Goal: Answer question/provide support: Share knowledge or assist other users

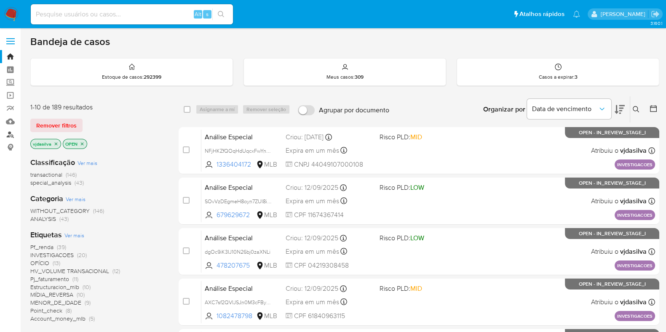
click at [11, 133] on link "Localizador de pessoas" at bounding box center [50, 134] width 100 height 13
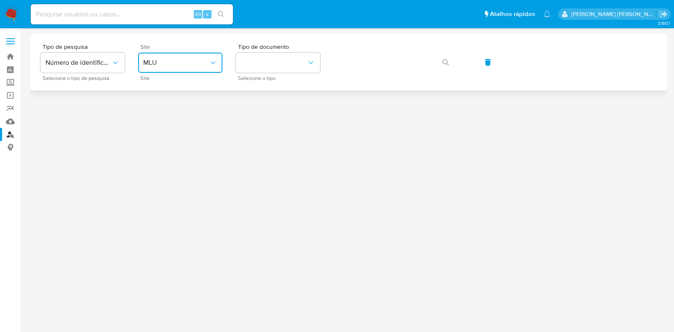
click at [186, 62] on span "MLU" at bounding box center [176, 63] width 66 height 8
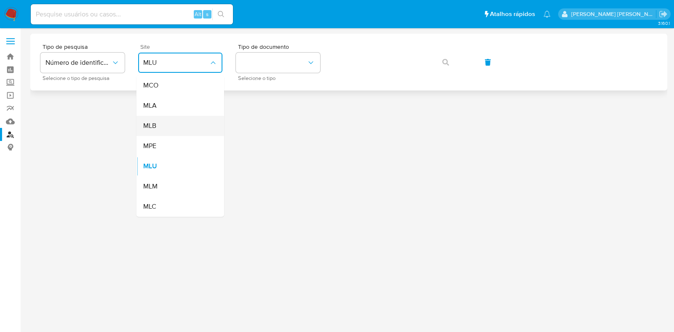
click at [190, 133] on div "MLB" at bounding box center [177, 126] width 69 height 20
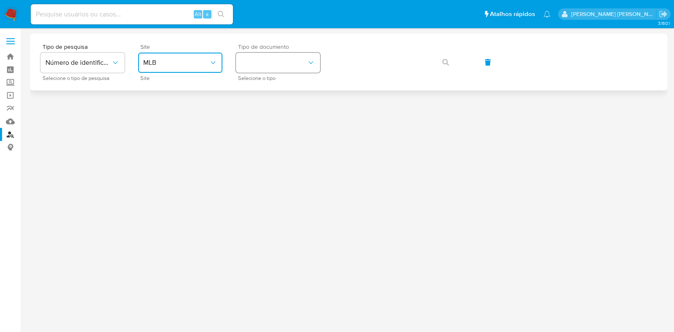
click at [265, 72] on button "identificationType" at bounding box center [278, 63] width 84 height 20
click at [272, 113] on div "CPF CPF" at bounding box center [275, 118] width 69 height 29
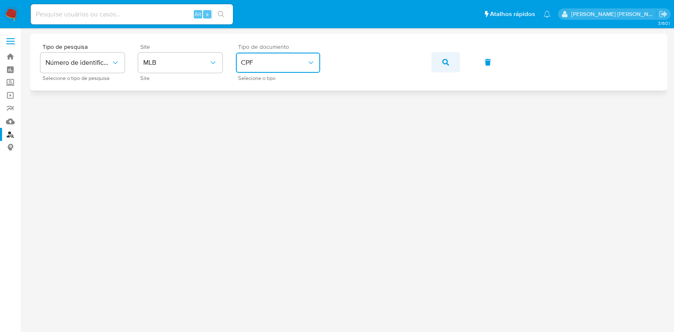
click at [445, 59] on icon "button" at bounding box center [445, 62] width 7 height 7
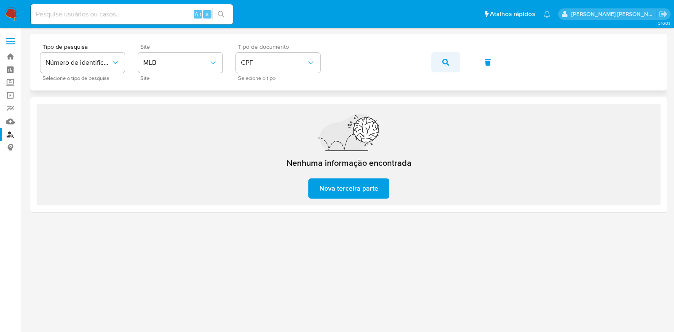
click at [444, 64] on icon "button" at bounding box center [445, 62] width 7 height 7
click at [448, 62] on button "button" at bounding box center [445, 62] width 29 height 20
click at [446, 61] on icon "button" at bounding box center [445, 62] width 7 height 7
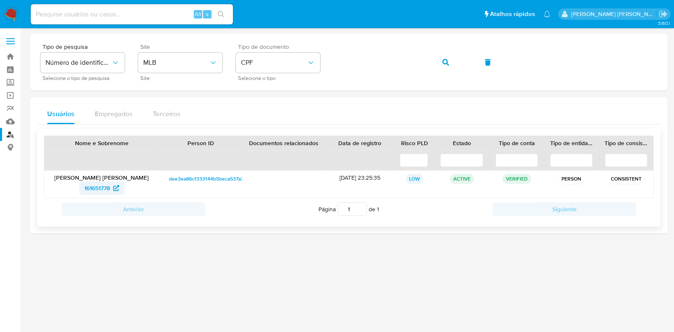
click at [101, 187] on span "161651778" at bounding box center [97, 188] width 26 height 13
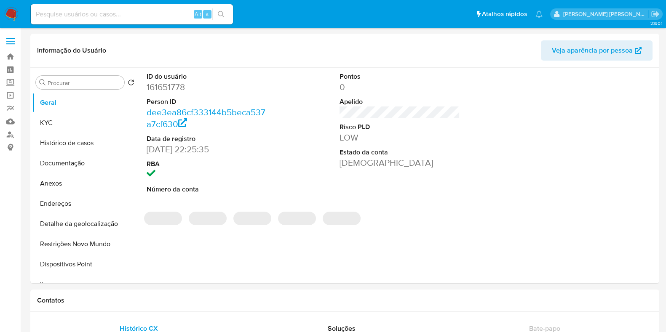
select select "10"
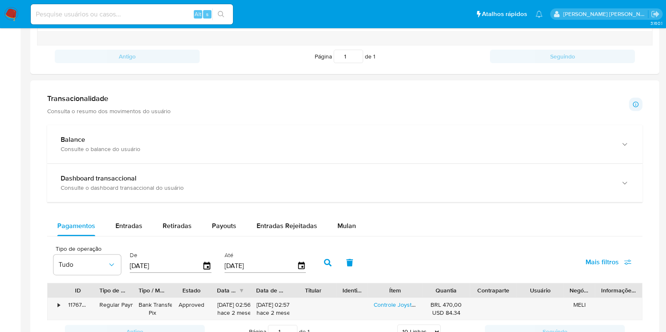
scroll to position [402, 0]
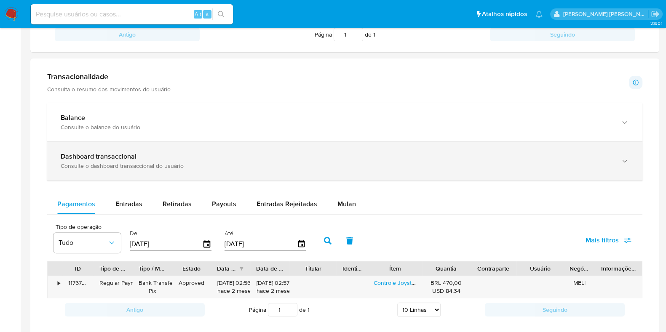
click at [536, 166] on div "Consulte o dashboard transaccional do usuário" at bounding box center [336, 166] width 551 height 8
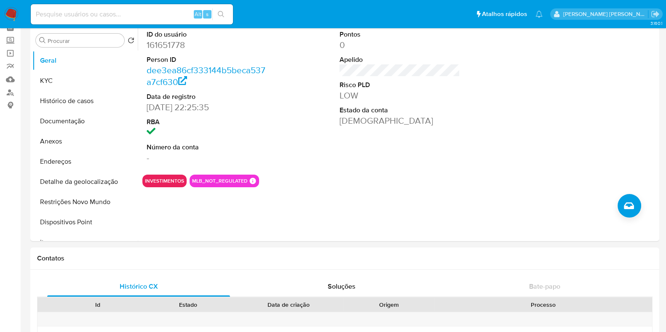
scroll to position [34, 0]
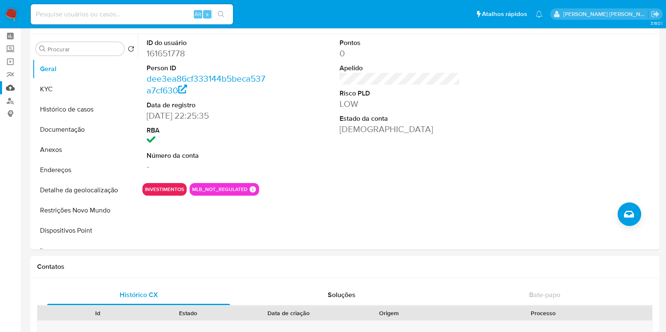
click at [13, 88] on link "Mulan" at bounding box center [50, 87] width 100 height 13
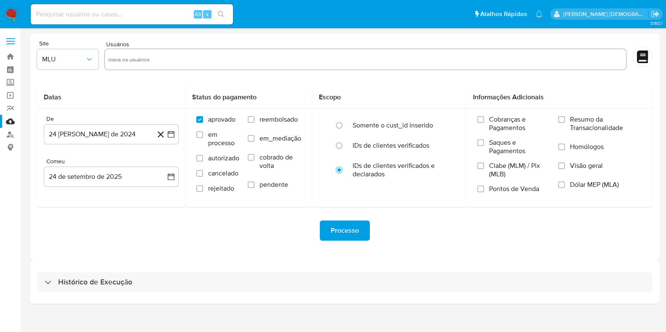
click at [133, 294] on div "Histórico de Execução" at bounding box center [344, 282] width 629 height 43
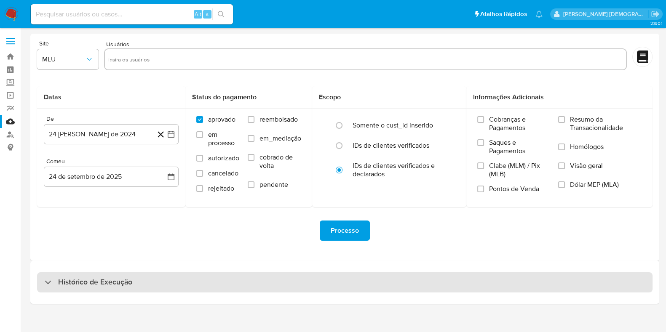
click at [131, 287] on font "Histórico de Execução" at bounding box center [95, 282] width 74 height 11
select select "10"
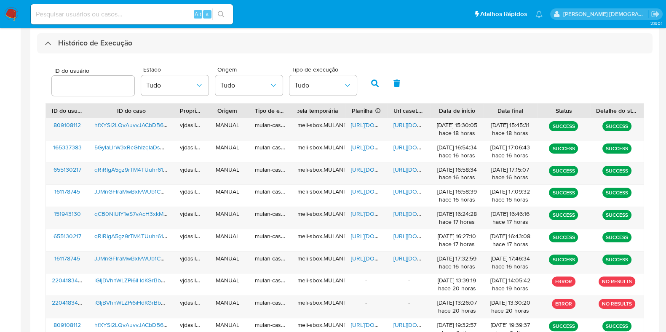
scroll to position [245, 0]
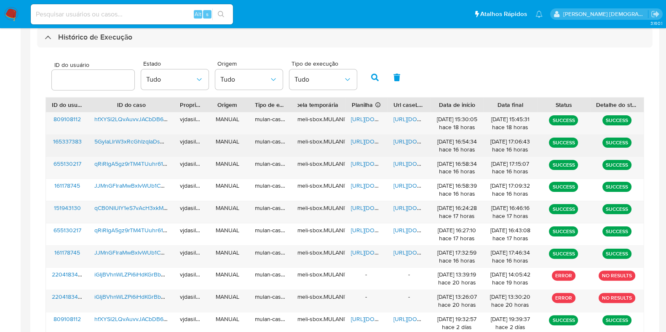
click at [407, 141] on span "https://docs.google.com/document/d/1-uBHawnMsvMmYOy3WKwMCKQp2FCmbc5itzYdL7Cauag…" at bounding box center [422, 141] width 58 height 8
click at [364, 142] on span "https://docs.google.com/spreadsheets/d/1teFHg6G1JklXIGKZ1Mr-LhtoKp8DM5Sf_XUJhO4…" at bounding box center [380, 141] width 58 height 8
click at [141, 142] on span "5GylaLIrW3xRcGhIzqIaDs0O" at bounding box center [131, 141] width 74 height 8
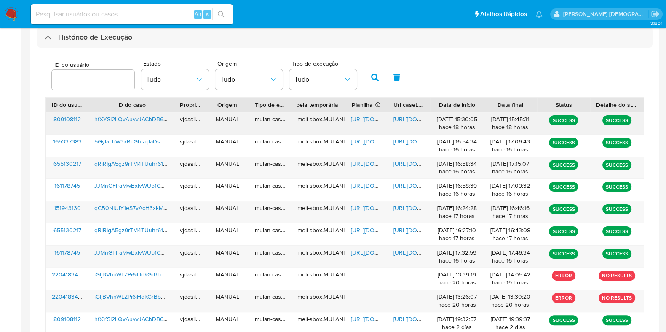
click at [144, 117] on span "hfXYSI2LQvAuvvJACbDB6zC7" at bounding box center [133, 119] width 79 height 8
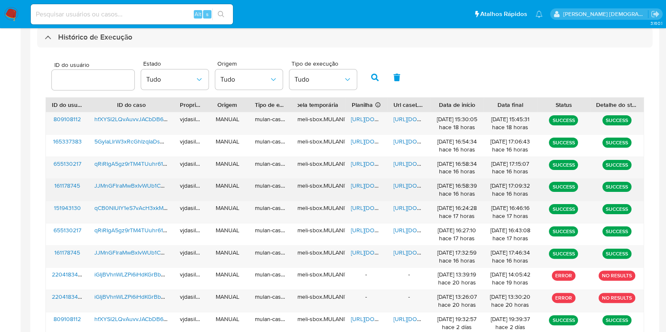
click at [135, 186] on span "JJMnGFIraMwBxIvWUb1CCGyw" at bounding box center [134, 186] width 81 height 8
click at [362, 184] on span "https://docs.google.com/spreadsheets/d/1E830q6jQI_s01Ej4UGbs7i7bf84_3DLX0L7pyIf…" at bounding box center [380, 186] width 58 height 8
click at [414, 185] on span "https://docs.google.com/document/d/1fa-7vaUpZrc6Fr2yYT3aNf8CT32NhVCTXfdqtjhMIsQ…" at bounding box center [422, 186] width 58 height 8
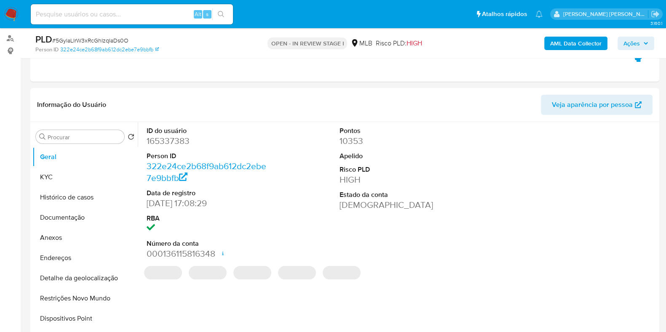
scroll to position [131, 0]
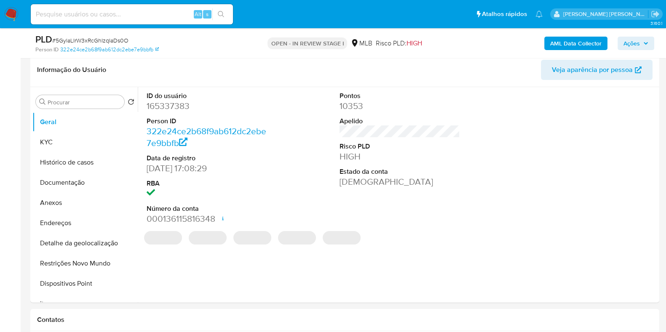
select select "10"
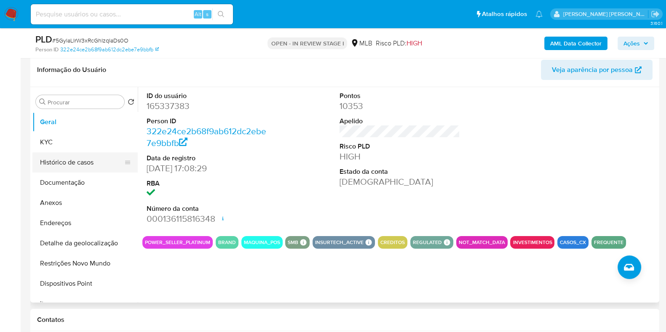
click at [76, 165] on button "Histórico de casos" at bounding box center [81, 162] width 99 height 20
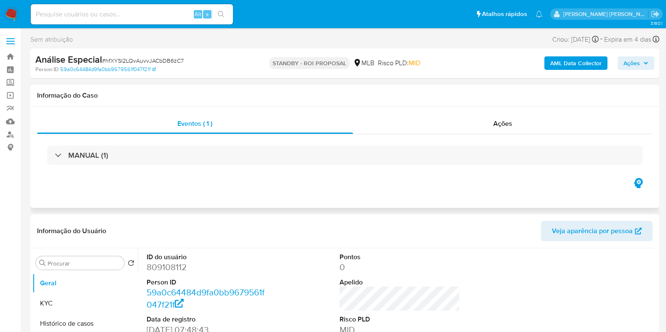
select select "10"
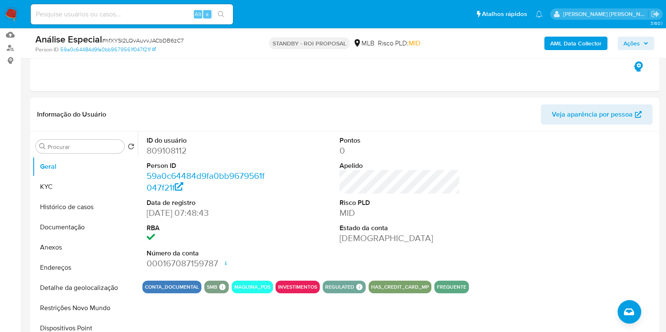
scroll to position [88, 0]
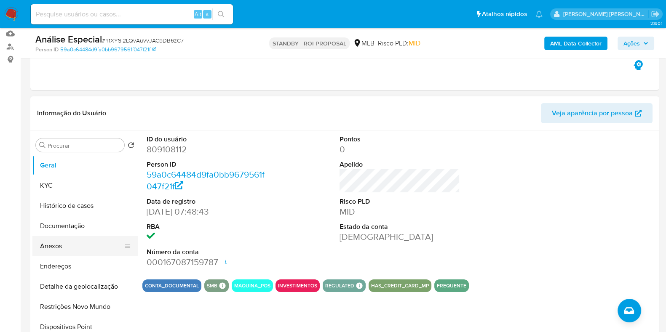
click at [89, 248] on button "Anexos" at bounding box center [81, 246] width 99 height 20
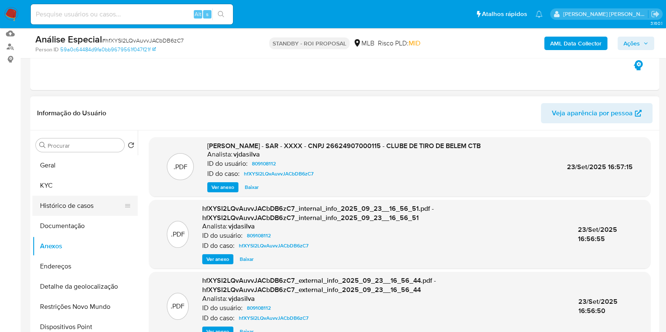
click at [97, 208] on button "Histórico de casos" at bounding box center [81, 206] width 99 height 20
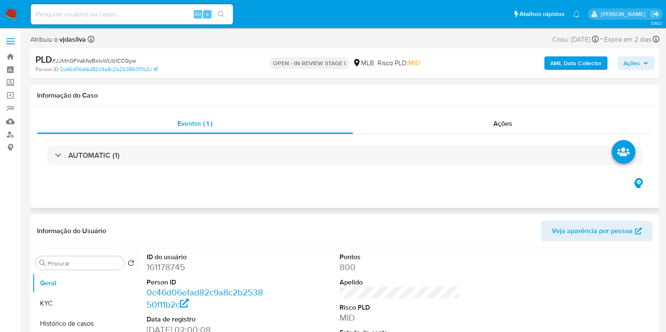
select select "10"
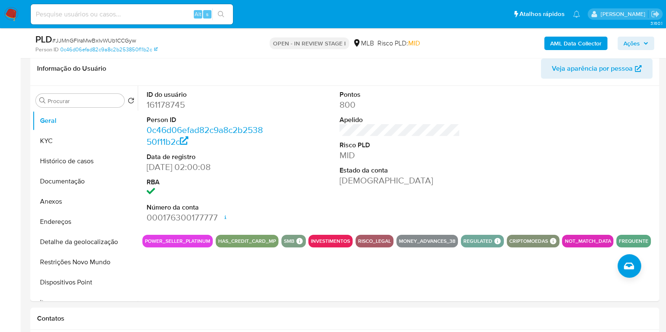
scroll to position [143, 0]
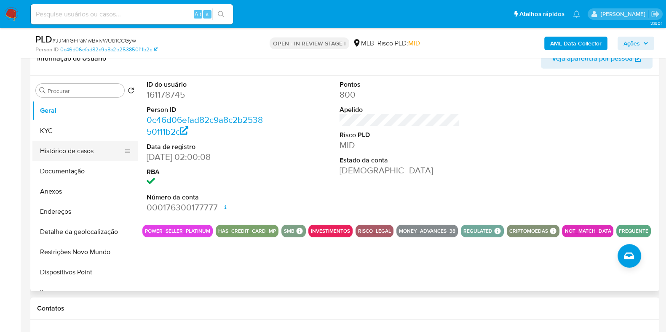
click at [83, 152] on button "Histórico de casos" at bounding box center [81, 151] width 99 height 20
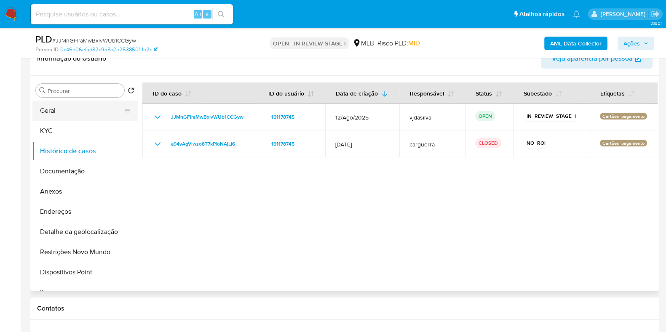
click at [103, 112] on button "Geral" at bounding box center [81, 111] width 99 height 20
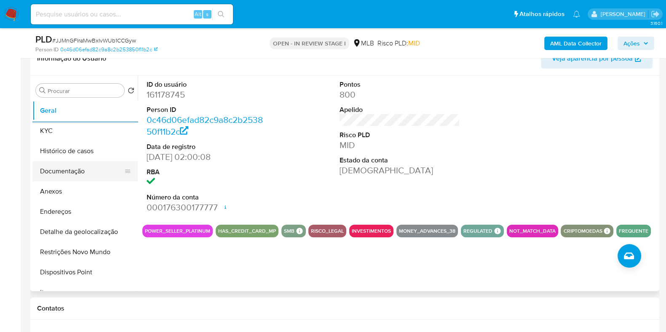
click at [91, 171] on button "Documentação" at bounding box center [81, 171] width 99 height 20
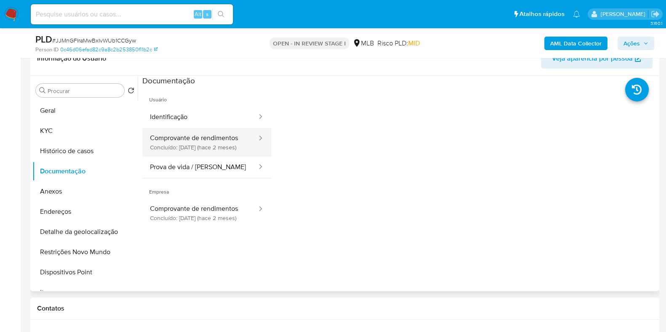
click at [211, 152] on button "Comprovante de rendimentos Concluído: 23/07/2025 (hace 2 meses)" at bounding box center [199, 142] width 115 height 29
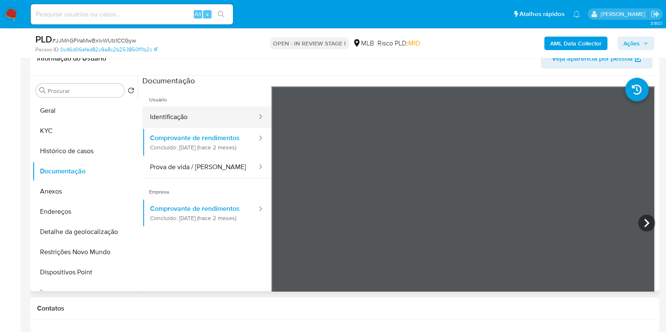
click at [215, 109] on button "Identificação" at bounding box center [199, 117] width 115 height 21
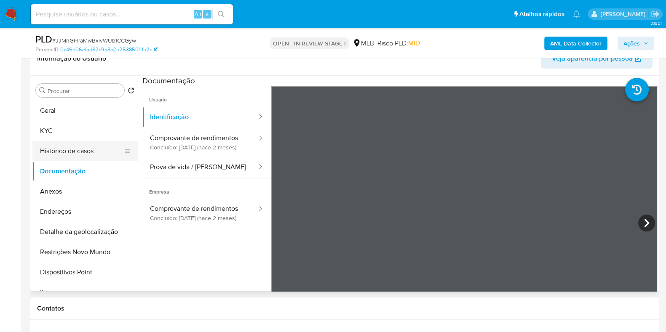
click at [107, 147] on button "Histórico de casos" at bounding box center [81, 151] width 99 height 20
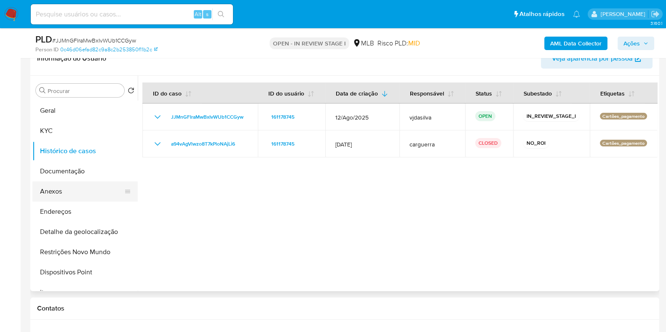
click at [93, 188] on button "Anexos" at bounding box center [81, 192] width 99 height 20
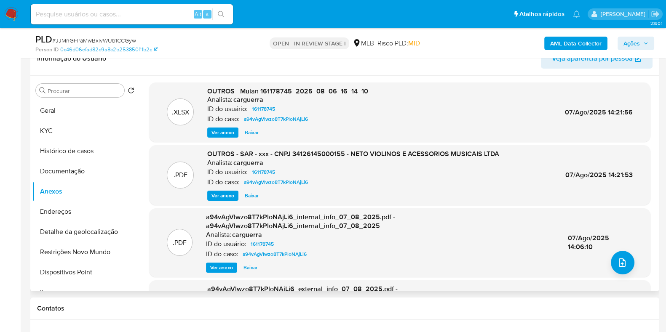
click at [223, 197] on span "Ver anexo" at bounding box center [222, 196] width 23 height 8
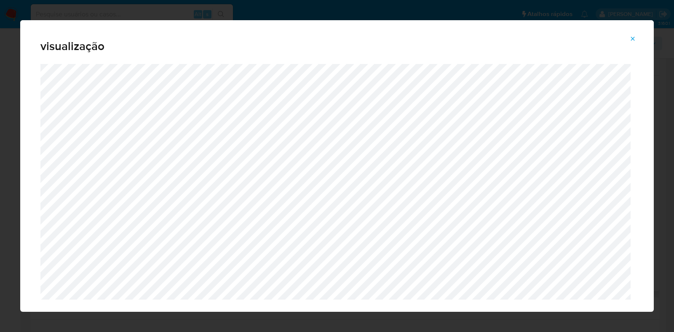
click at [632, 37] on icon "Attachment preview" at bounding box center [632, 38] width 7 height 7
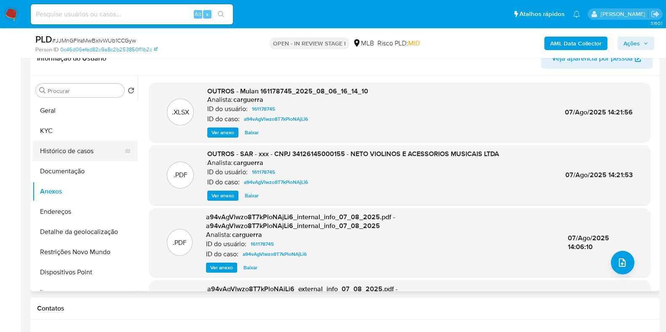
click at [87, 152] on button "Histórico de casos" at bounding box center [81, 151] width 99 height 20
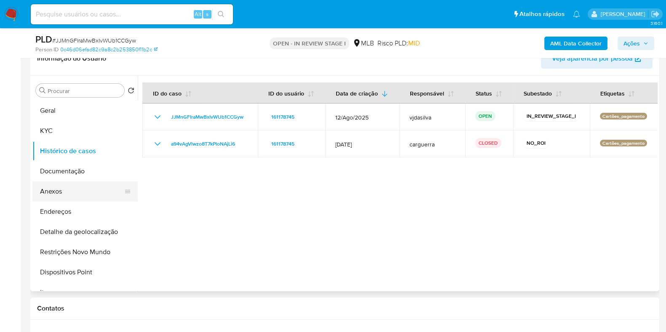
click at [73, 192] on button "Anexos" at bounding box center [81, 192] width 99 height 20
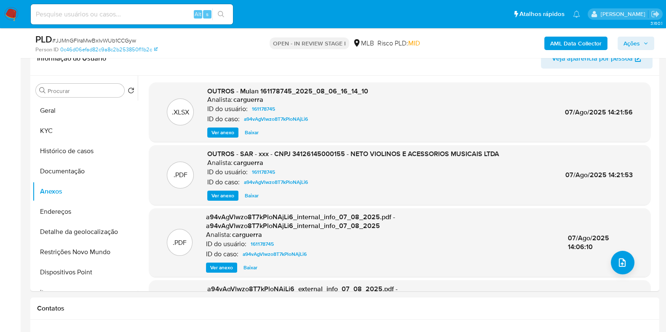
click at [227, 195] on span "Ver anexo" at bounding box center [222, 196] width 23 height 8
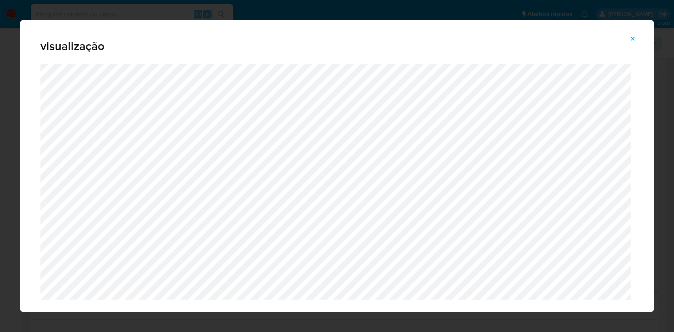
click at [633, 42] on icon "Attachment preview" at bounding box center [632, 38] width 7 height 7
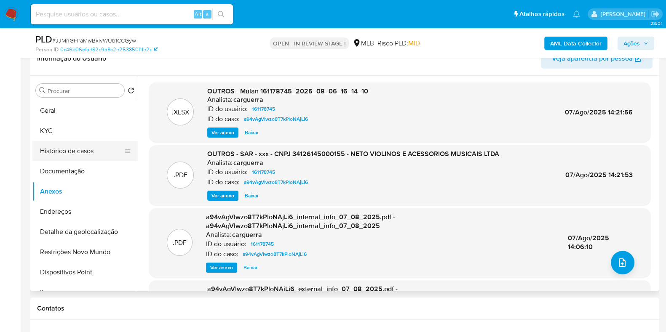
click at [78, 152] on button "Histórico de casos" at bounding box center [81, 151] width 99 height 20
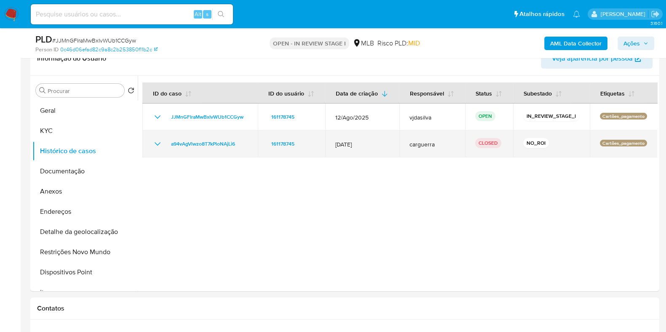
drag, startPoint x: 375, startPoint y: 146, endPoint x: 331, endPoint y: 139, distance: 44.7
click at [331, 139] on td "12/Jul/2025" at bounding box center [362, 144] width 74 height 27
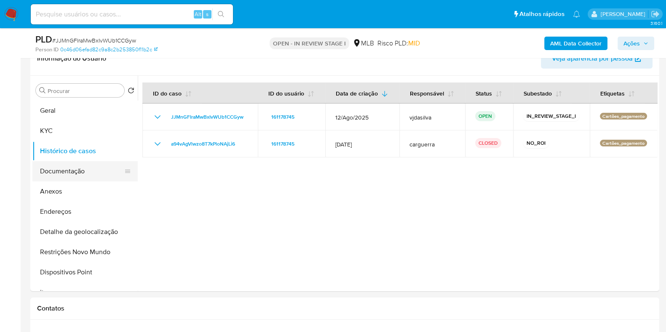
click at [97, 171] on button "Documentação" at bounding box center [81, 171] width 99 height 20
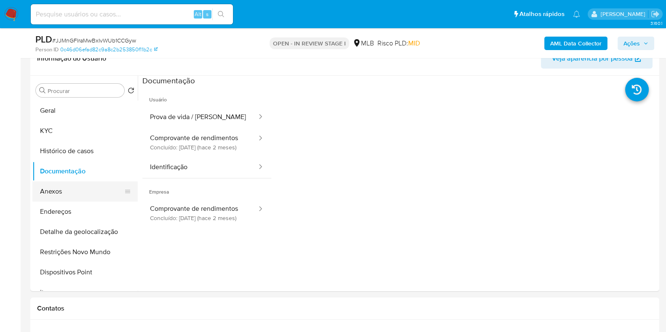
click at [96, 190] on button "Anexos" at bounding box center [81, 192] width 99 height 20
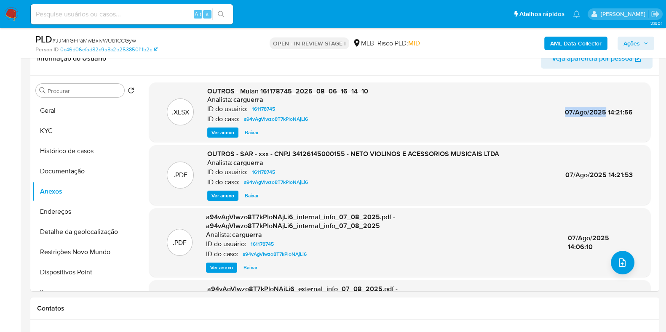
drag, startPoint x: 562, startPoint y: 111, endPoint x: 602, endPoint y: 116, distance: 40.3
click at [602, 116] on span "07/Ago/2025 14:21:56" at bounding box center [599, 112] width 68 height 10
copy span "07/Ago/2025"
click at [82, 127] on button "KYC" at bounding box center [81, 131] width 99 height 20
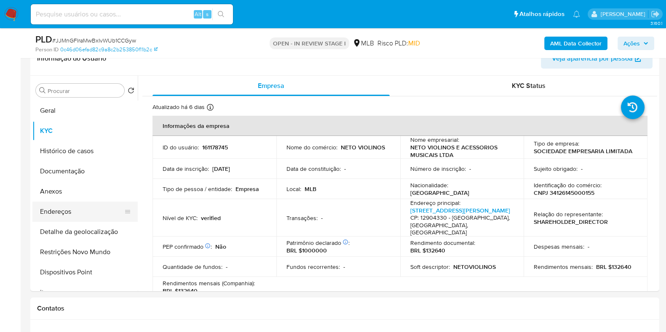
click at [85, 211] on button "Endereços" at bounding box center [81, 212] width 99 height 20
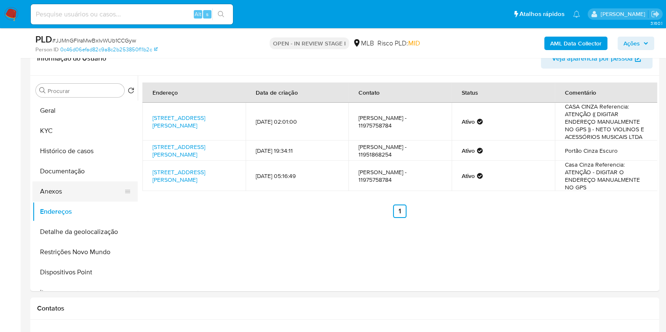
click at [93, 197] on button "Anexos" at bounding box center [81, 192] width 99 height 20
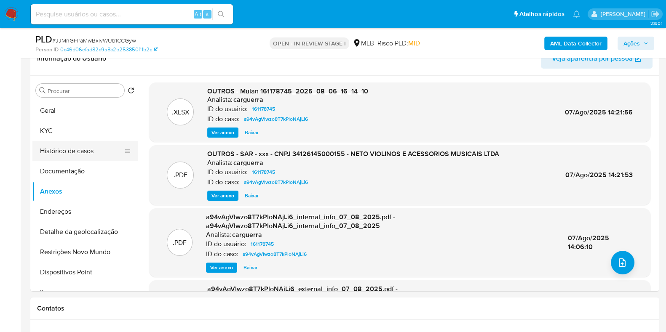
click at [86, 152] on button "Histórico de casos" at bounding box center [81, 151] width 99 height 20
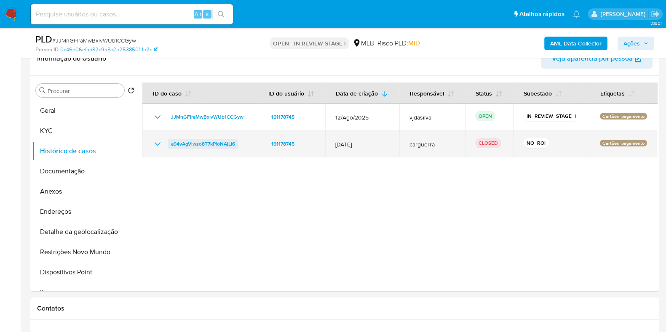
drag, startPoint x: 243, startPoint y: 144, endPoint x: 170, endPoint y: 144, distance: 72.9
click at [170, 144] on div "a94vAgVlwzo8T7kPloNAjLi6" at bounding box center [199, 144] width 95 height 10
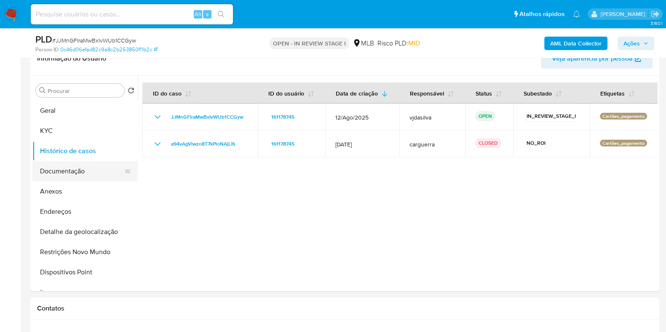
click at [90, 177] on button "Documentação" at bounding box center [81, 171] width 99 height 20
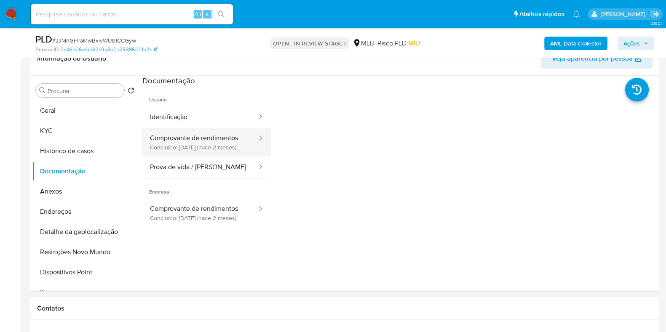
click at [220, 142] on button "Comprovante de rendimentos Concluído: 23/07/2025 (hace 2 meses)" at bounding box center [199, 142] width 115 height 29
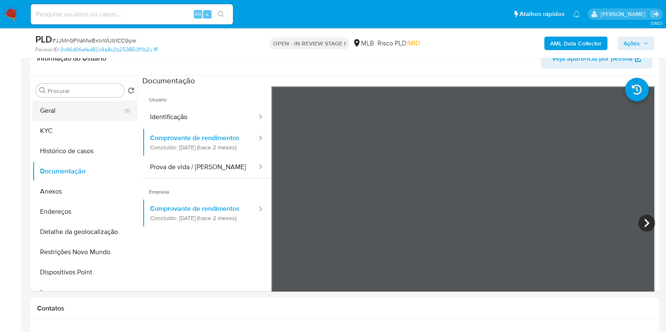
click at [51, 114] on button "Geral" at bounding box center [81, 111] width 99 height 20
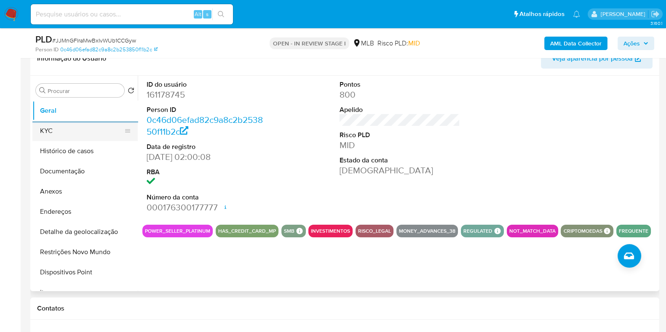
click at [52, 131] on button "KYC" at bounding box center [81, 131] width 99 height 20
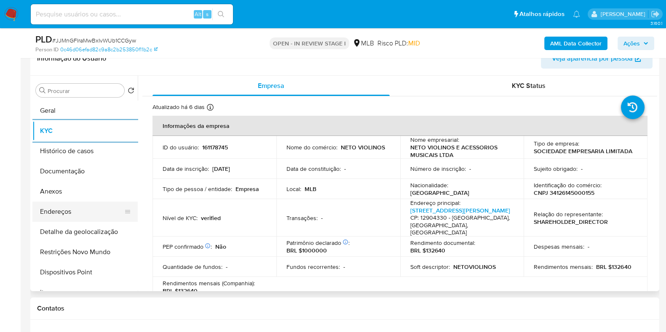
click at [89, 210] on button "Endereços" at bounding box center [81, 212] width 99 height 20
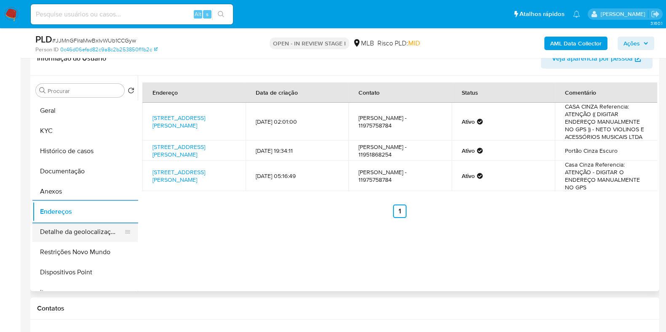
click at [78, 230] on button "Detalhe da geolocalização" at bounding box center [81, 232] width 99 height 20
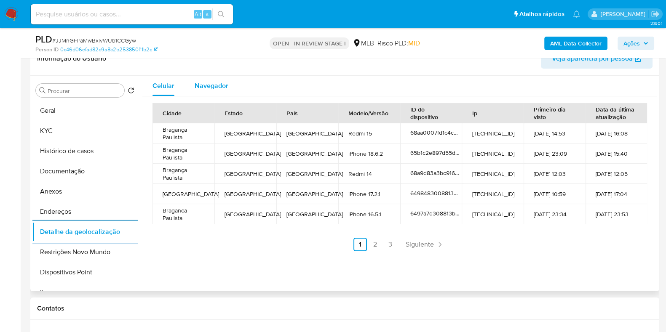
click at [215, 85] on span "Navegador" at bounding box center [212, 86] width 34 height 10
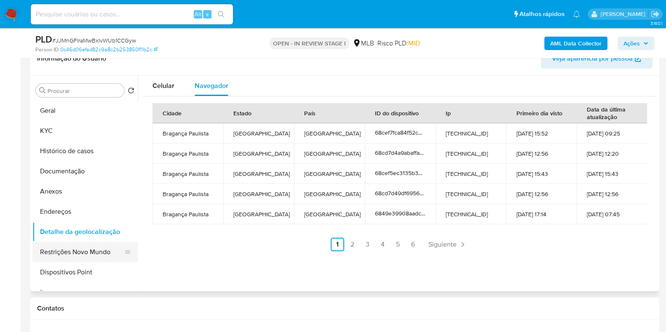
click at [77, 249] on button "Restrições Novo Mundo" at bounding box center [81, 252] width 99 height 20
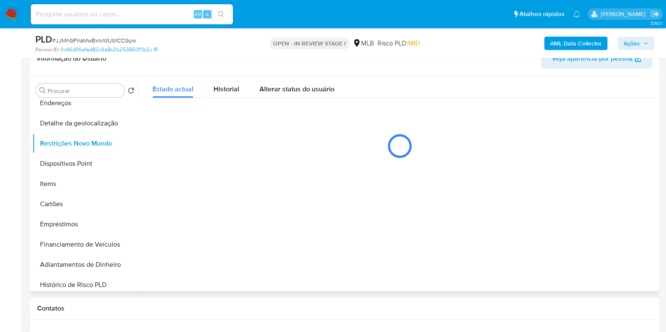
scroll to position [106, 0]
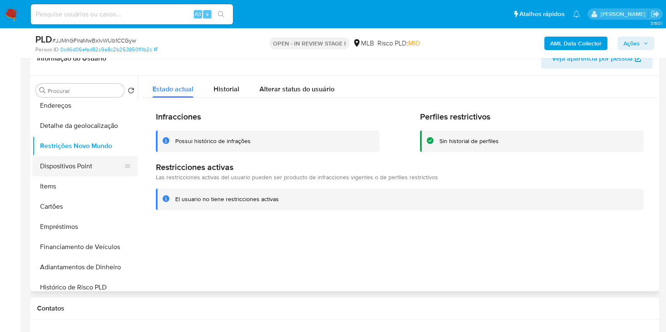
click at [82, 168] on button "Dispositivos Point" at bounding box center [81, 166] width 99 height 20
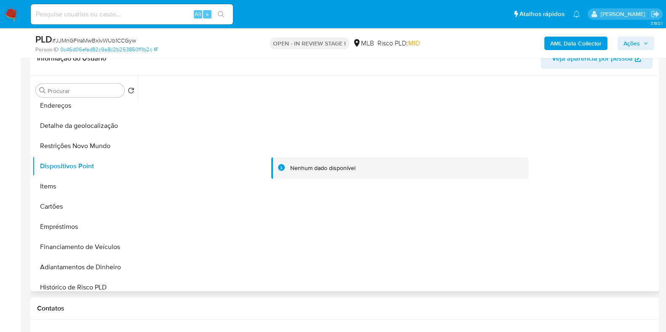
drag, startPoint x: 138, startPoint y: 140, endPoint x: 135, endPoint y: 107, distance: 32.6
click at [135, 107] on div "Procurar Retornar ao pedido padrão Geral KYC Histórico de casos Documentação An…" at bounding box center [344, 184] width 625 height 216
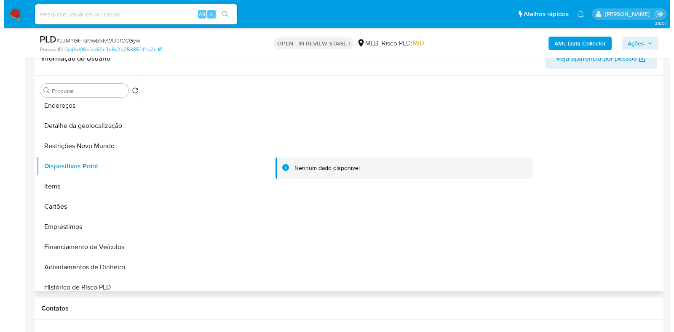
scroll to position [0, 0]
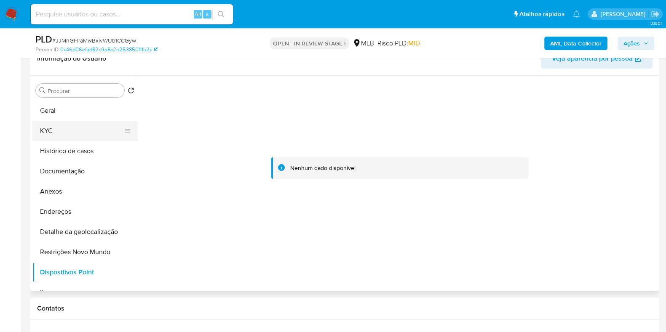
click at [87, 137] on button "KYC" at bounding box center [81, 131] width 99 height 20
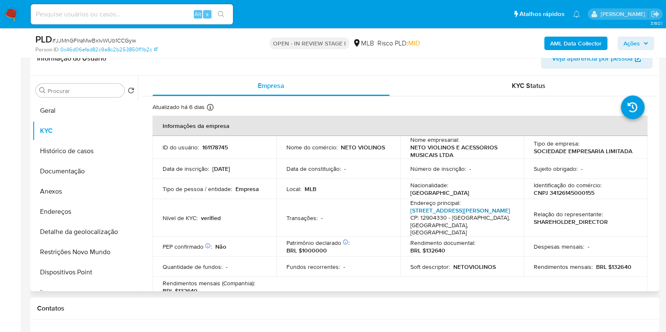
click at [462, 207] on link "Rua Caetano Zappa 257, Vila Sant' Ana" at bounding box center [460, 210] width 100 height 8
click at [82, 189] on button "Anexos" at bounding box center [81, 192] width 99 height 20
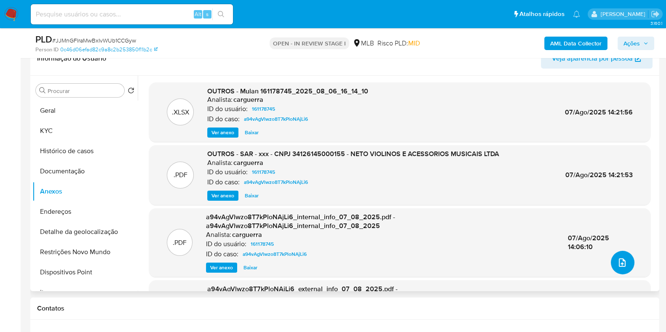
click at [611, 256] on button "upload-file" at bounding box center [623, 263] width 24 height 24
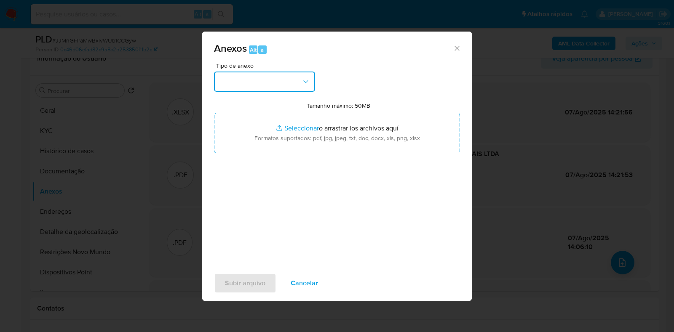
click at [303, 85] on icon "button" at bounding box center [306, 81] width 8 height 8
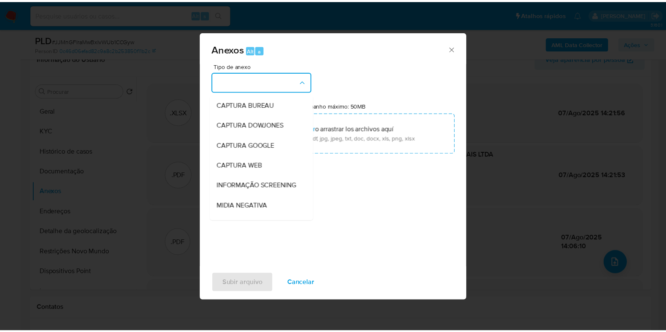
scroll to position [130, 0]
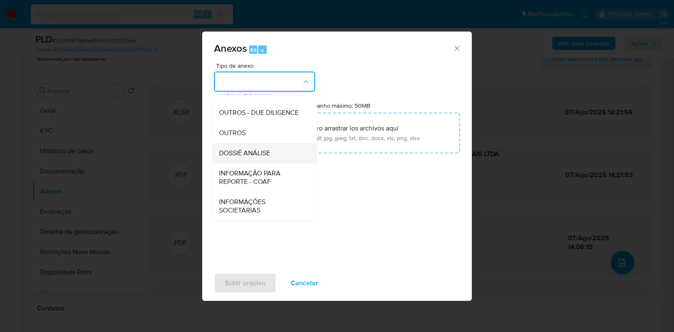
click at [264, 157] on span "DOSSIÊ ANÁLISE" at bounding box center [244, 153] width 51 height 8
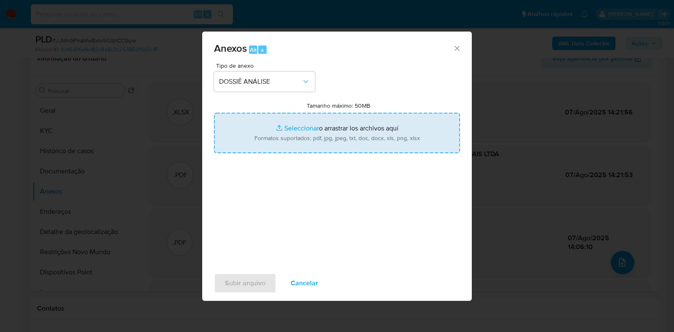
type input "C:\fakepath\DECLÍNIO - JJMnGFIraMwBxIvWUb1CCGyw - CNPJ 34126145000155 - NETO VI…"
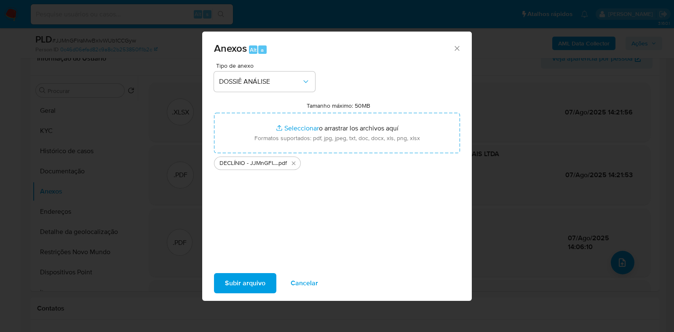
click at [235, 282] on span "Subir arquivo" at bounding box center [245, 283] width 40 height 19
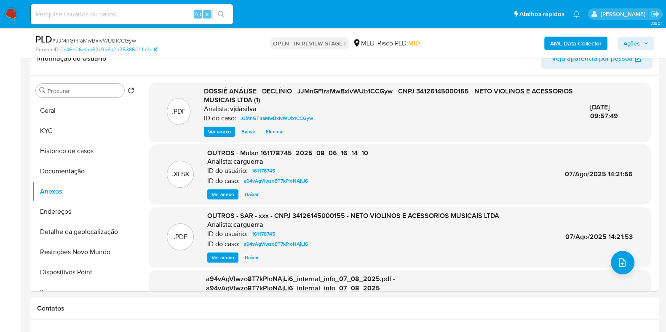
click at [636, 41] on span "Ações" at bounding box center [631, 43] width 16 height 13
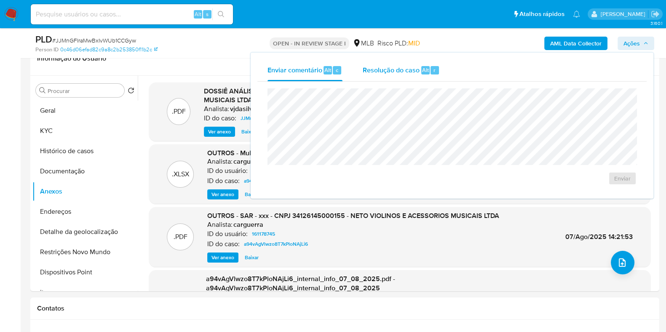
click at [404, 72] on span "Resolução do caso" at bounding box center [391, 70] width 57 height 10
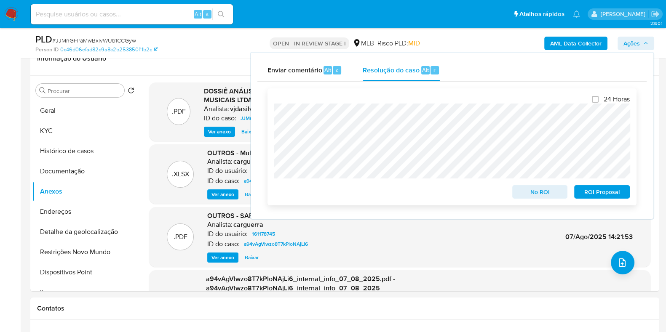
click at [601, 187] on span "ROI Proposal" at bounding box center [602, 192] width 44 height 12
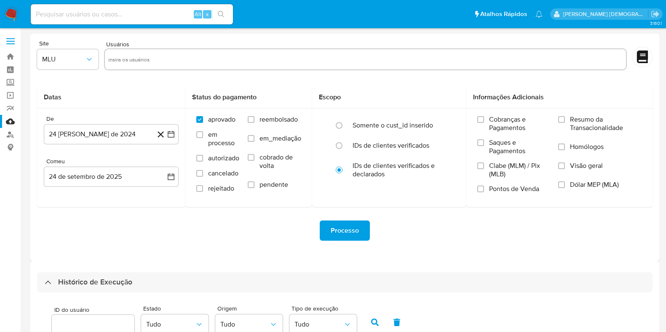
scroll to position [245, 0]
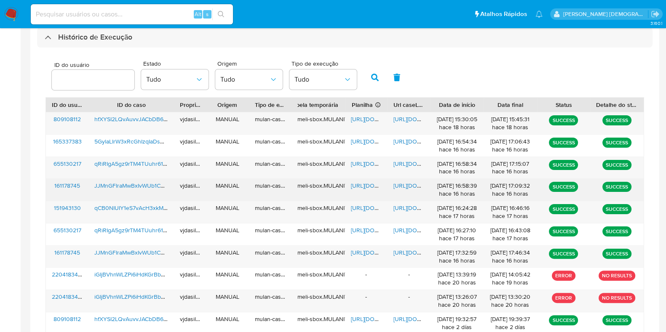
click at [403, 182] on span "https://docs.google.com/document/d/1fa-7vaUpZrc6Fr2yYT3aNf8CT32NhVCTXfdqtjhMIsQ…" at bounding box center [422, 186] width 58 height 8
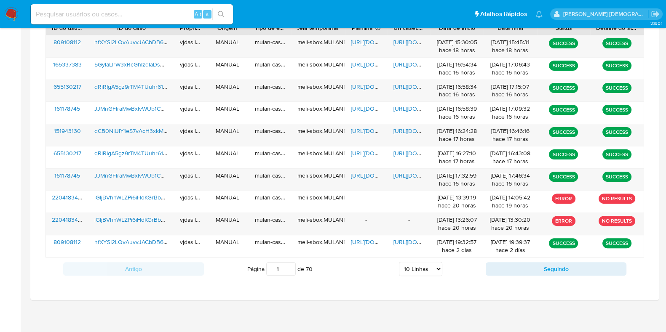
scroll to position [324, 0]
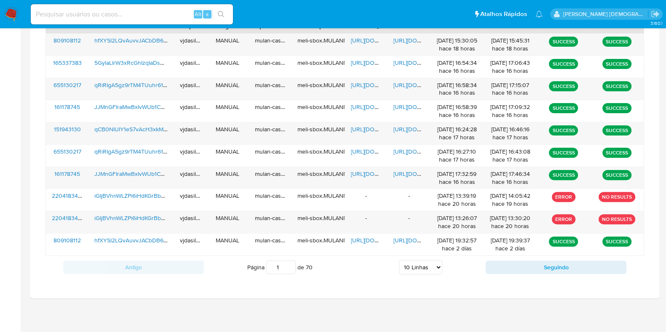
click at [424, 261] on select "5 Linhas 10 Linhas 20 Linhas 25 Linhas 50 Linhas 100 Linhas" at bounding box center [420, 267] width 43 height 14
select select "100"
click at [399, 260] on select "5 Linhas 10 Linhas 20 Linhas 25 Linhas 50 Linhas 100 Linhas" at bounding box center [420, 267] width 43 height 14
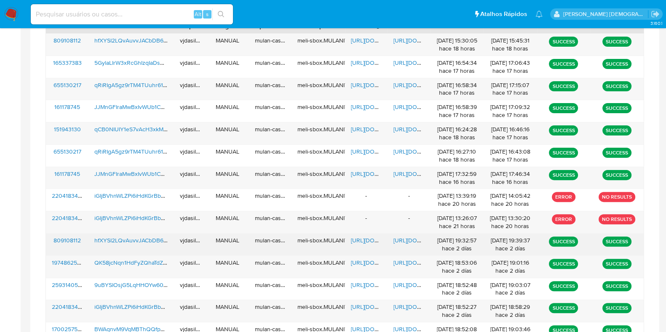
scroll to position [1194, 0]
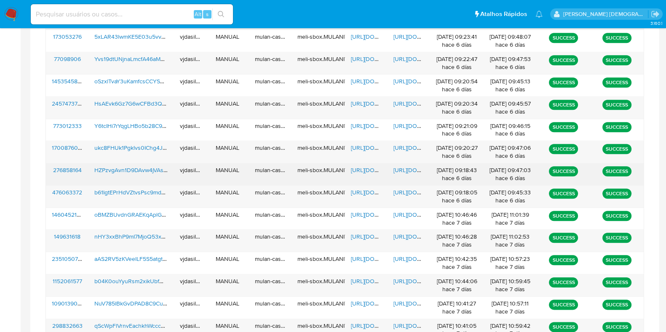
click at [398, 166] on span "https://docs.google.com/document/d/1IEsKxSkK2jqHq9MAA3VLtgSCilYebIz6wg0sEcsugD4…" at bounding box center [422, 170] width 58 height 8
click at [156, 166] on span "HZPzvgAvn1D9DAvw4jVAs8ka" at bounding box center [133, 170] width 78 height 8
click at [363, 166] on span "https://docs.google.com/spreadsheets/d/1ACulM_Lg5-HhWXrllywqtIC0za4q8AMhU6kfAIa…" at bounding box center [380, 170] width 58 height 8
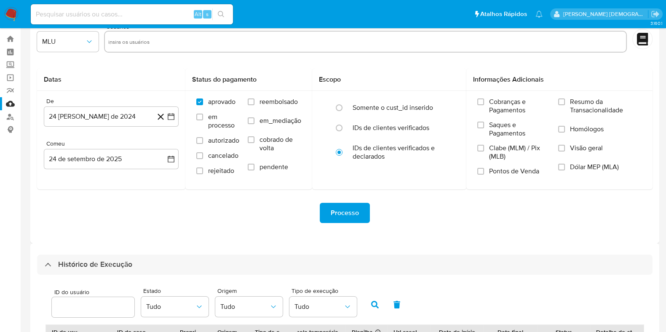
scroll to position [0, 0]
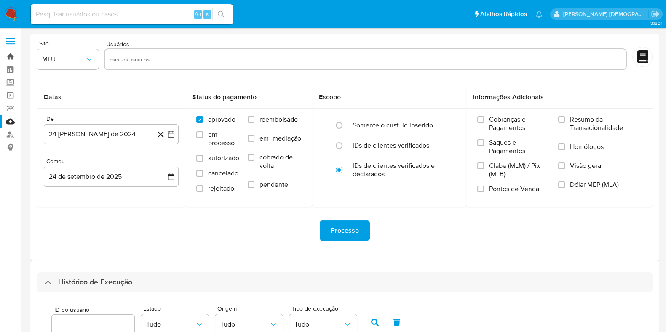
click at [8, 57] on link "Bandeja" at bounding box center [50, 56] width 100 height 13
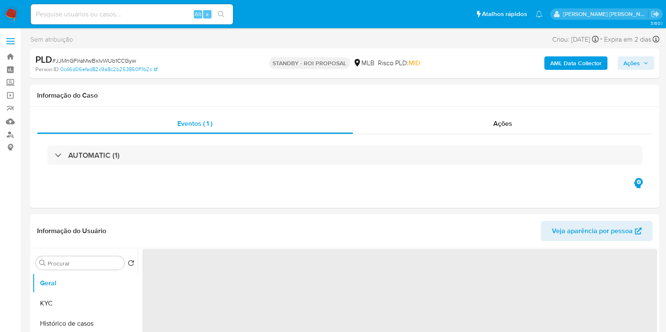
select select "10"
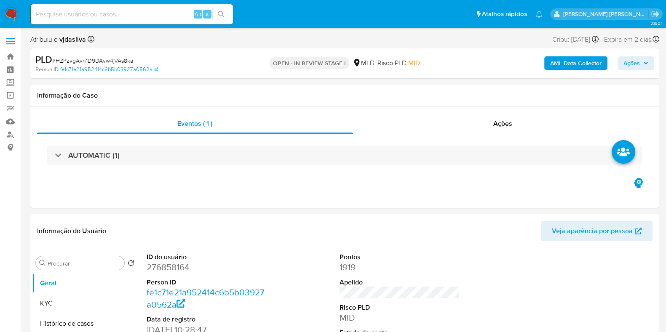
select select "10"
click at [84, 319] on button "Histórico de casos" at bounding box center [81, 324] width 99 height 20
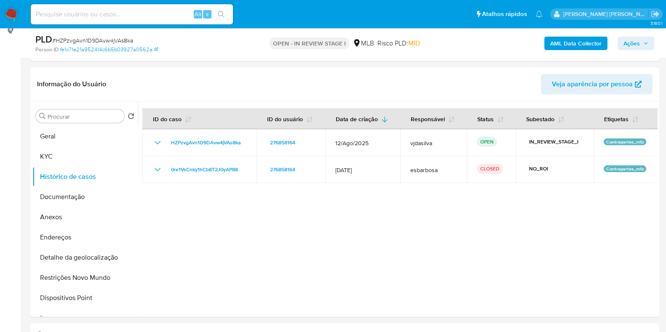
scroll to position [154, 0]
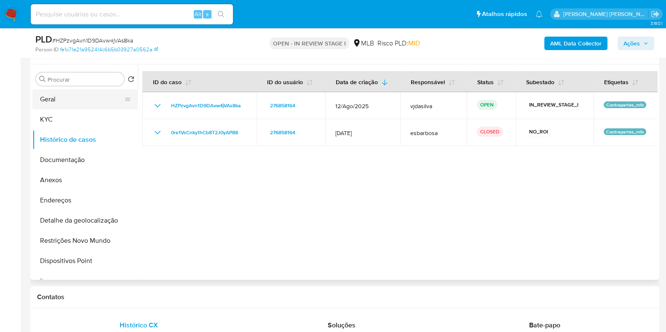
click at [61, 102] on button "Geral" at bounding box center [81, 99] width 99 height 20
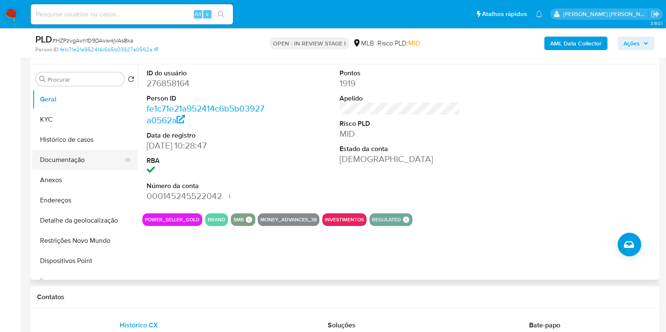
click at [64, 156] on button "Documentação" at bounding box center [81, 160] width 99 height 20
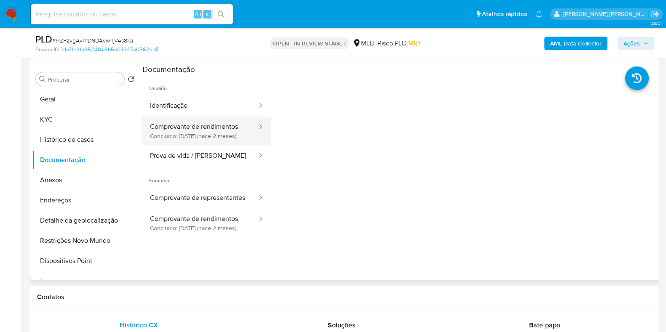
click at [175, 124] on button "Comprovante de rendimentos Concluído: [DATE] (hace 2 meses)" at bounding box center [199, 131] width 115 height 29
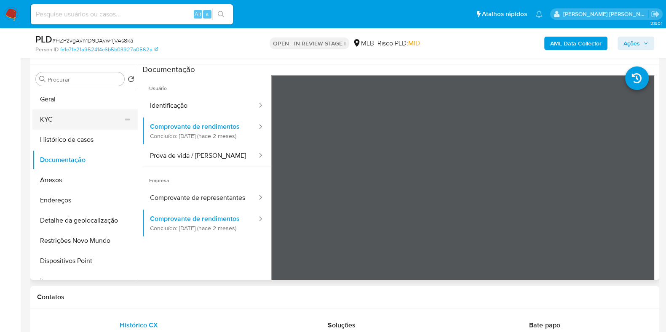
click at [69, 118] on button "KYC" at bounding box center [81, 119] width 99 height 20
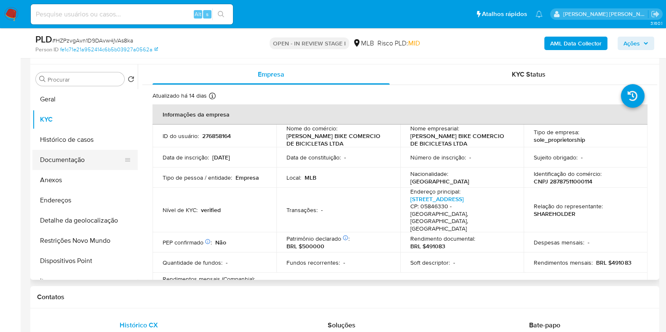
click at [91, 162] on button "Documentação" at bounding box center [81, 160] width 99 height 20
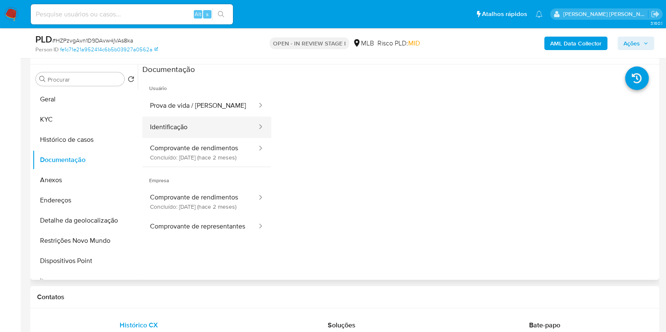
click at [219, 124] on button "Identificação" at bounding box center [199, 127] width 115 height 21
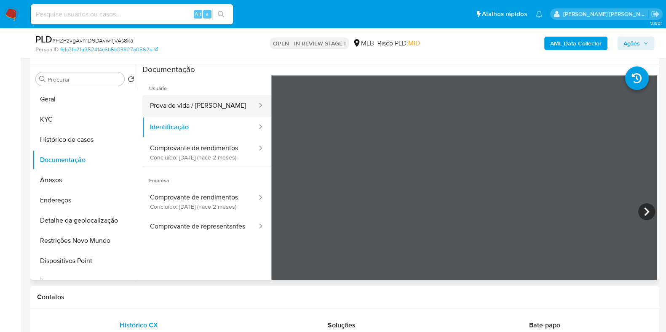
click at [215, 102] on button "Prova de vida / [PERSON_NAME]" at bounding box center [199, 105] width 115 height 21
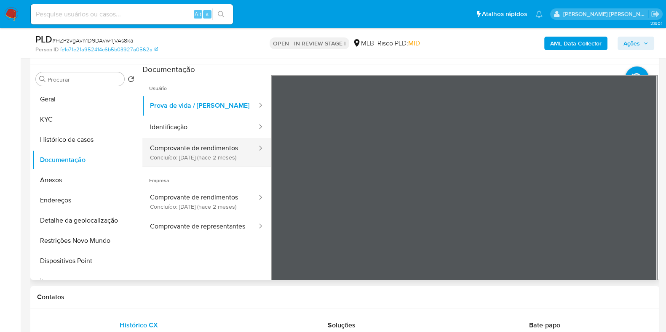
click at [241, 153] on button "Comprovante de rendimentos Concluído: [DATE] (hace 2 meses)" at bounding box center [199, 152] width 115 height 29
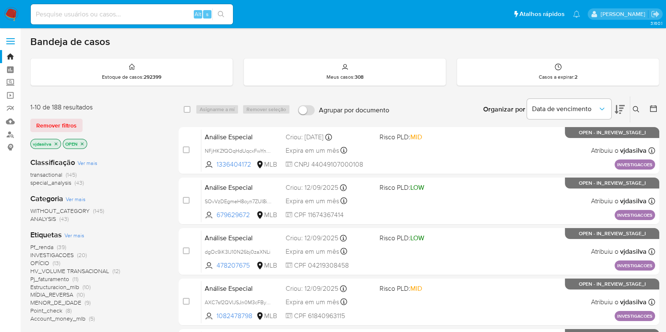
click at [615, 114] on button at bounding box center [619, 109] width 10 height 26
